Goal: Task Accomplishment & Management: Manage account settings

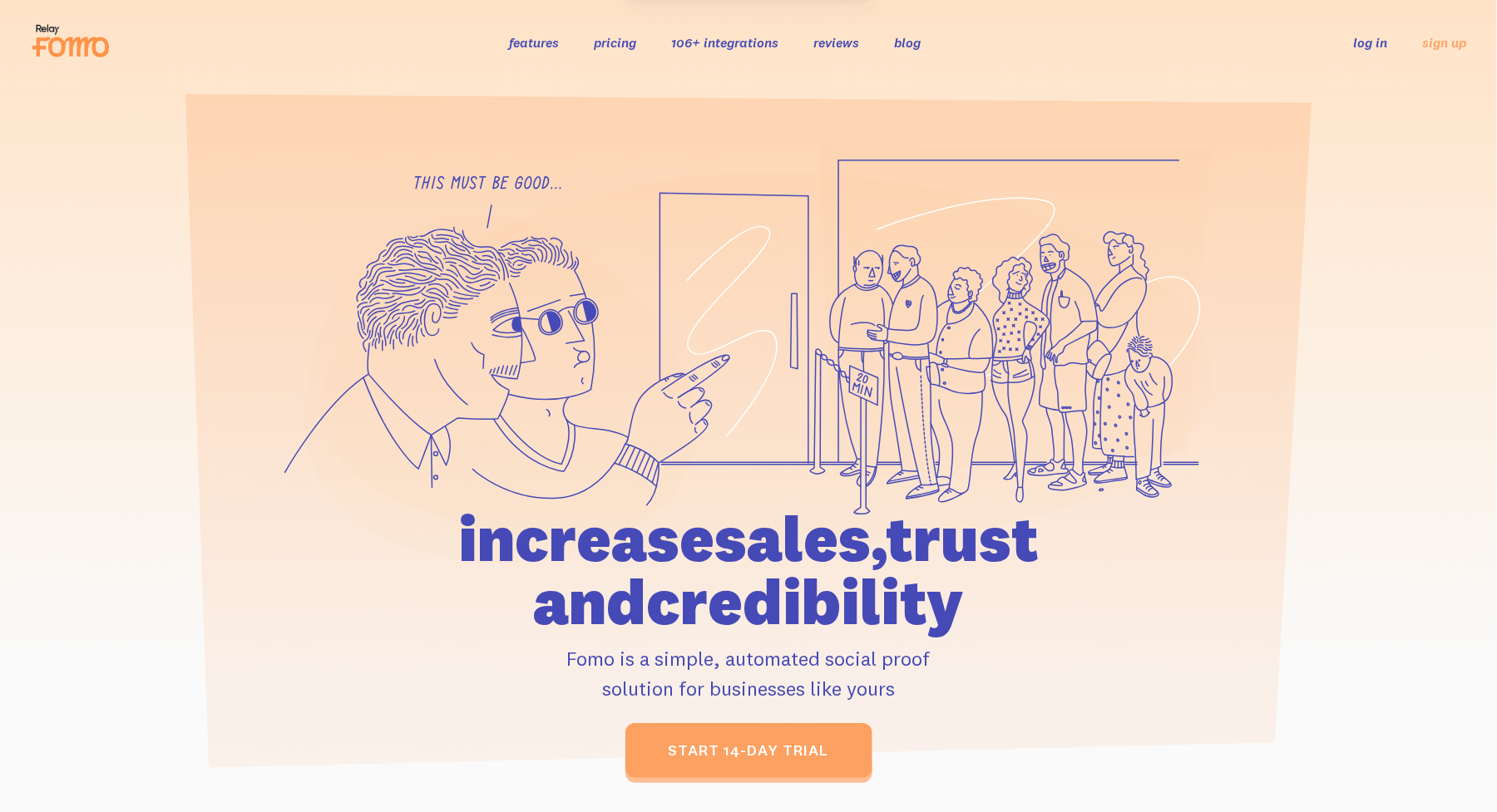
drag, startPoint x: 0, startPoint y: 0, endPoint x: 1367, endPoint y: 48, distance: 1367.8
click at [1367, 48] on link "log in" at bounding box center [1371, 43] width 34 height 17
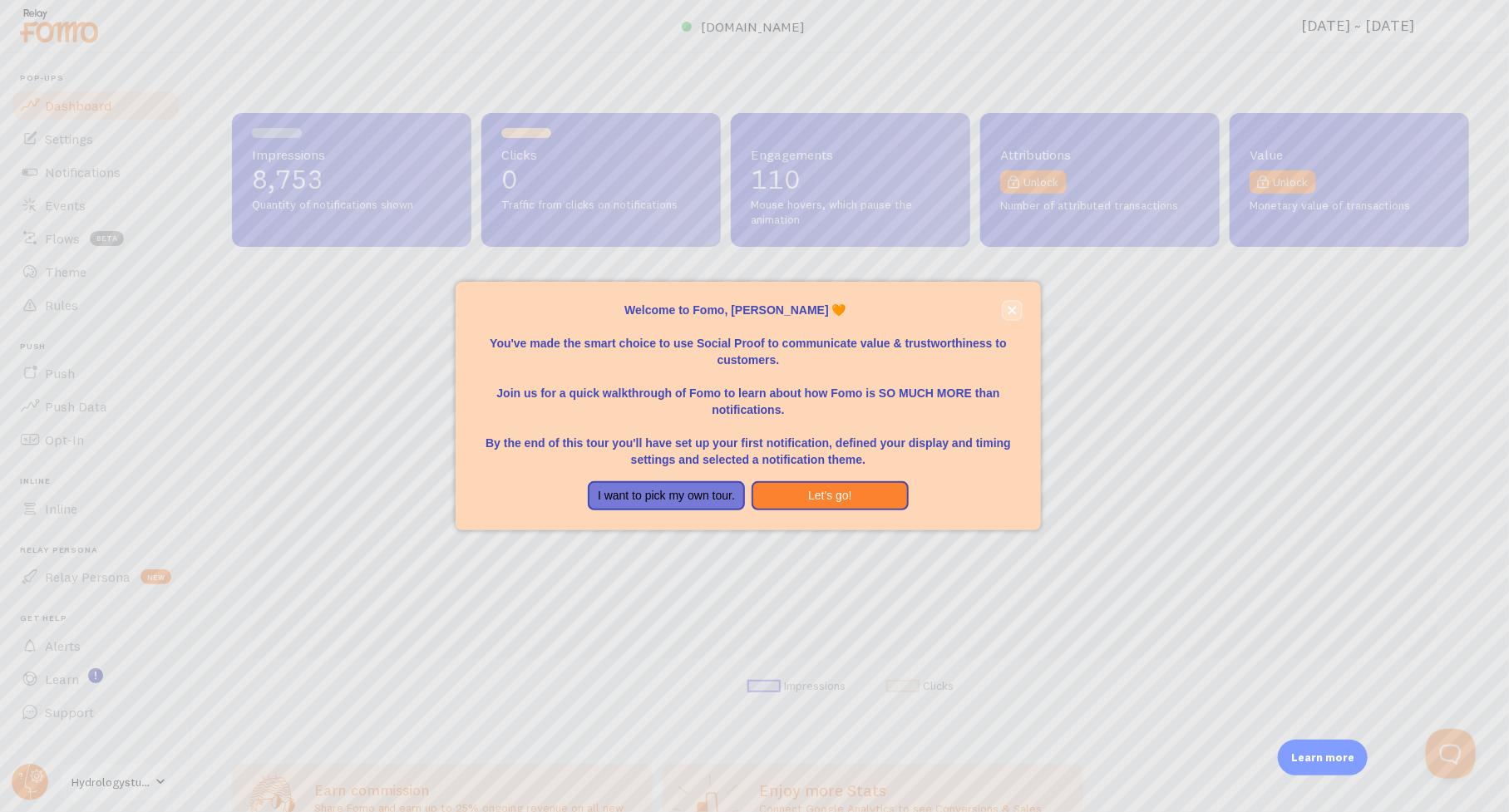
click at [1019, 314] on button "close," at bounding box center [1012, 310] width 17 height 17
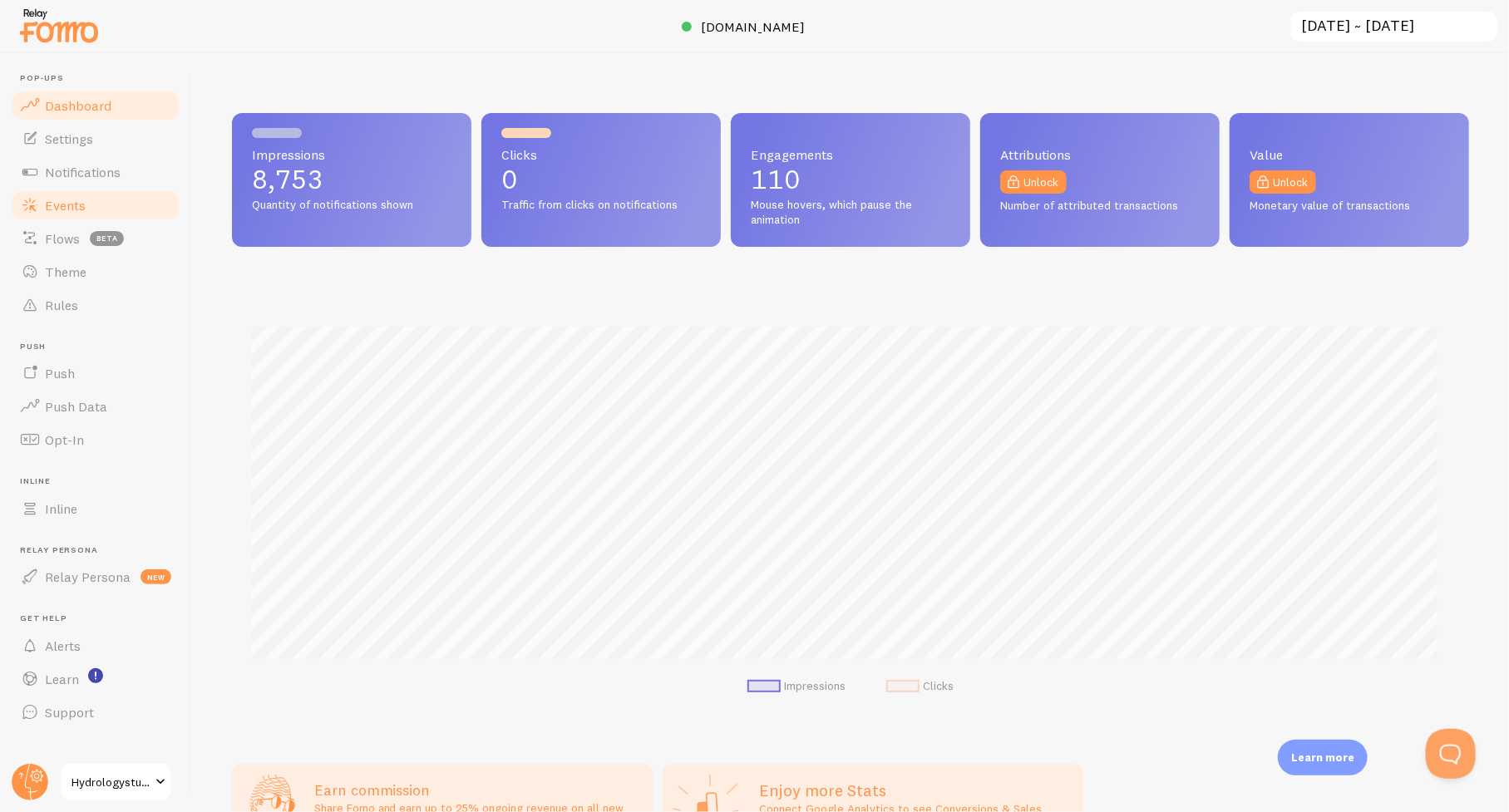
click at [64, 194] on link "Events" at bounding box center [96, 204] width 171 height 33
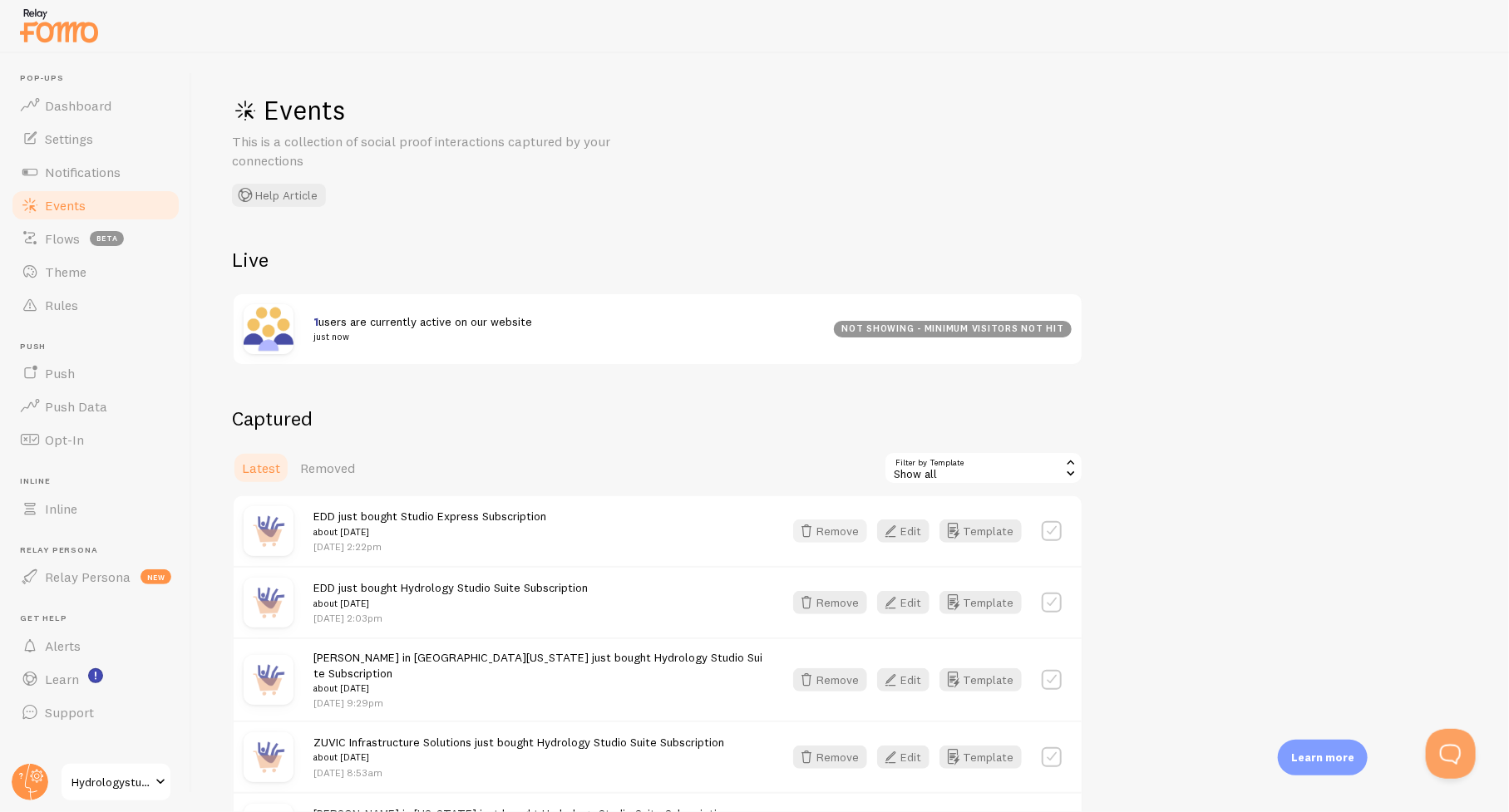
click at [823, 527] on button "Remove" at bounding box center [830, 531] width 74 height 24
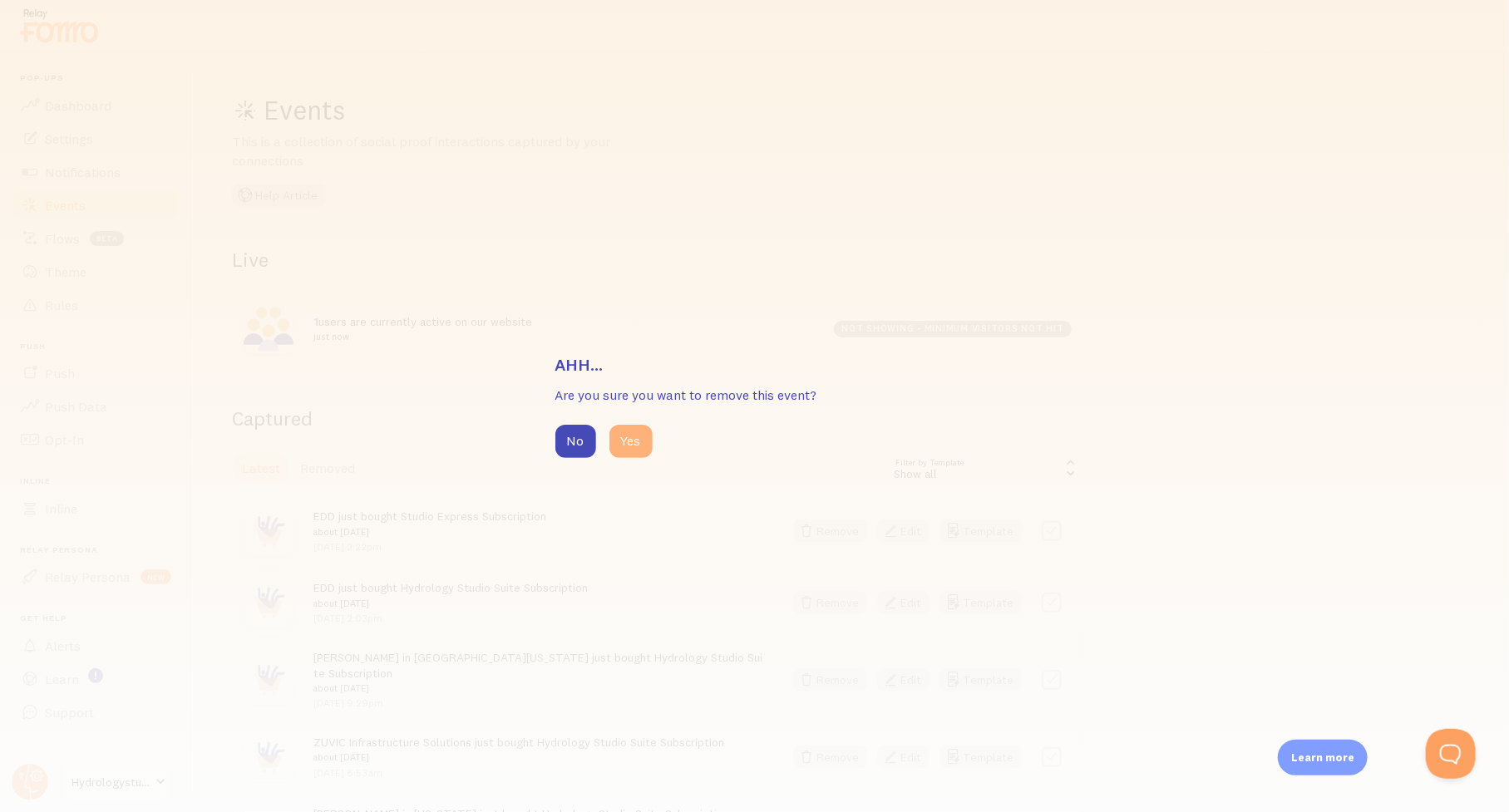
click at [637, 446] on button "Yes" at bounding box center [631, 441] width 44 height 33
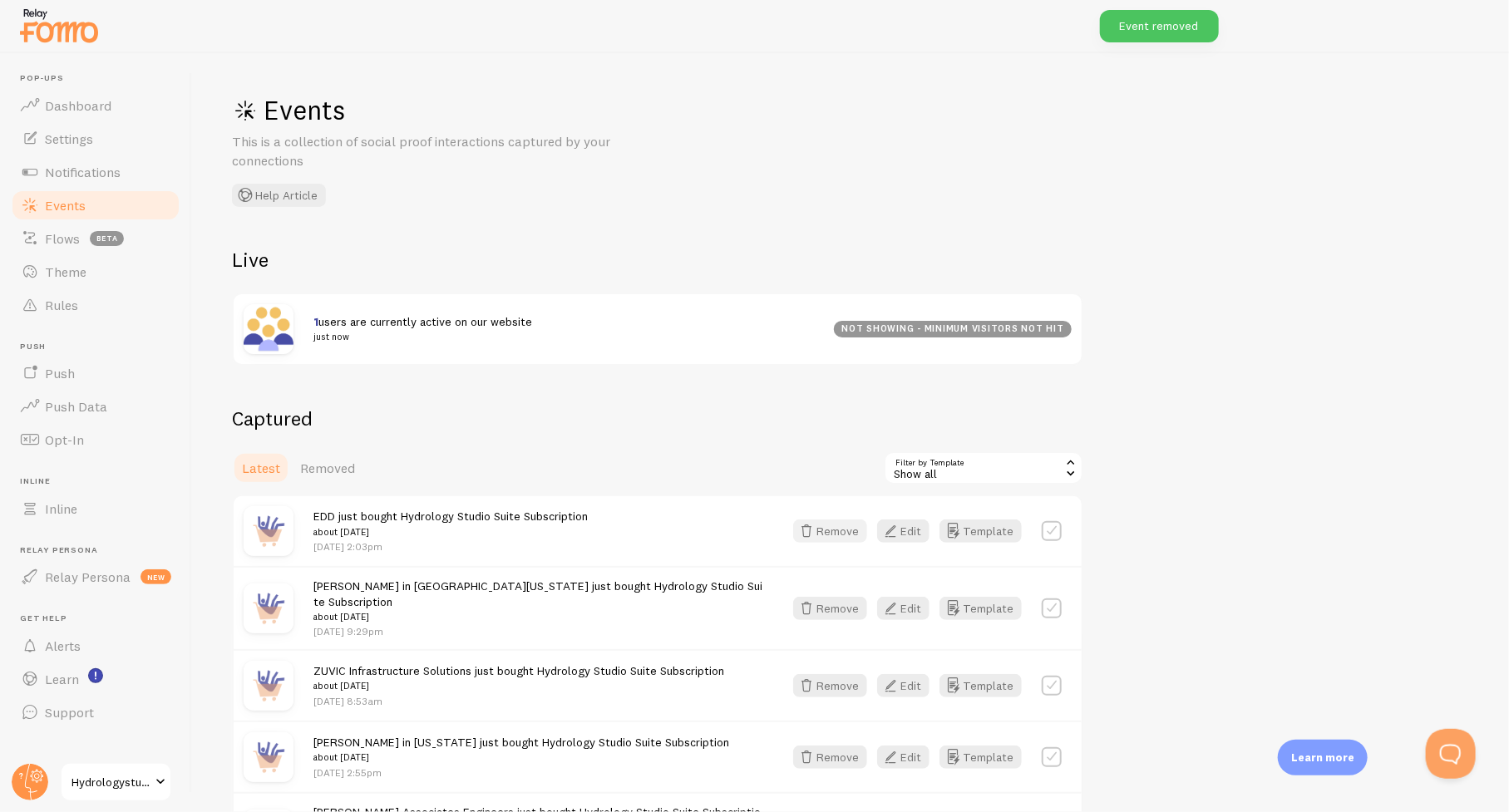
click at [843, 530] on button "Remove" at bounding box center [830, 531] width 74 height 24
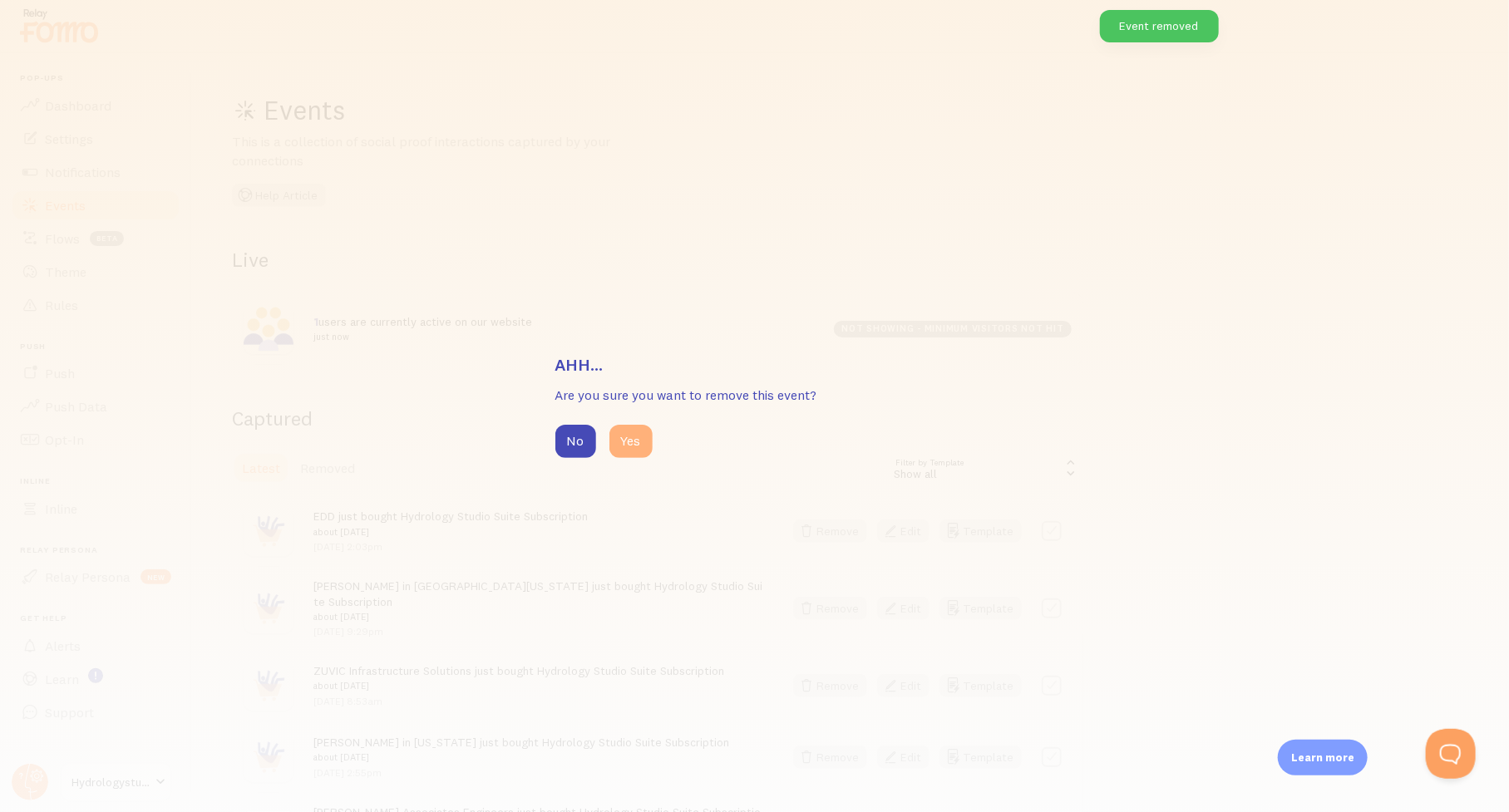
click at [646, 446] on button "Yes" at bounding box center [631, 441] width 44 height 33
